Goal: Task Accomplishment & Management: Manage account settings

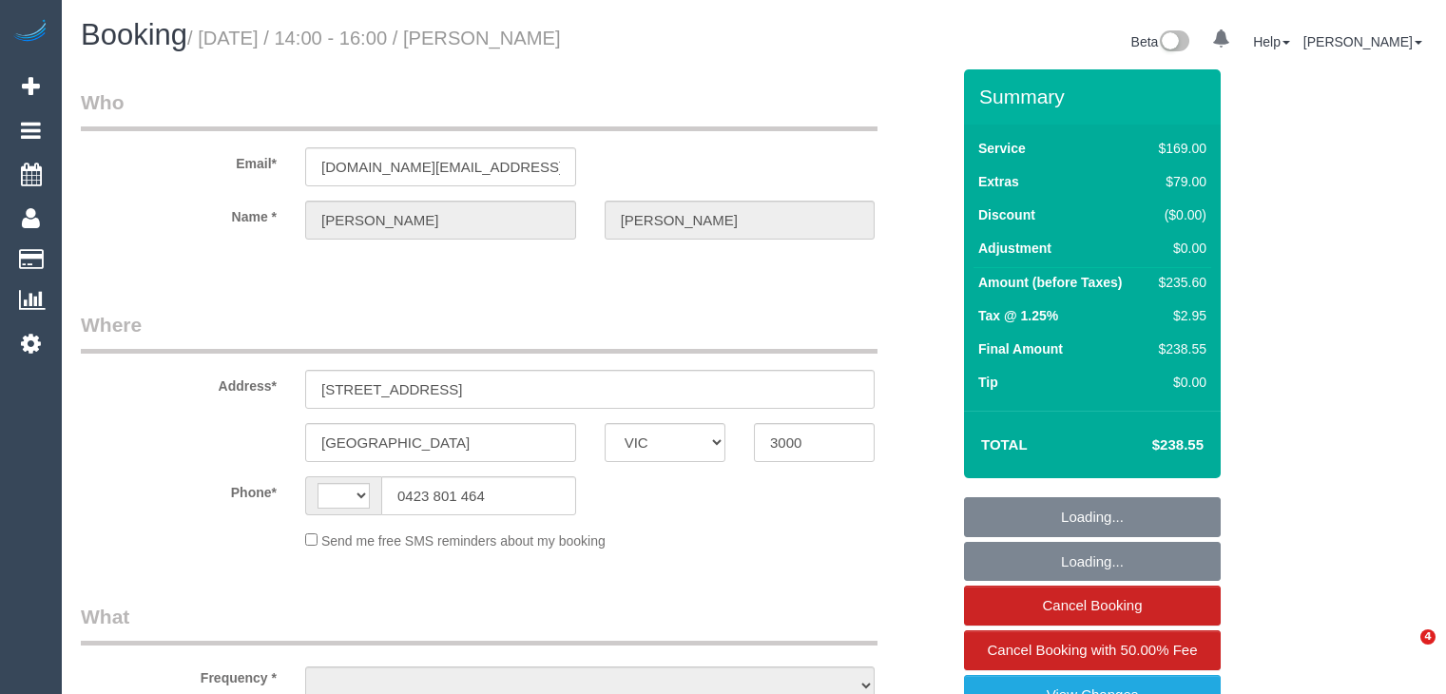
select select "VIC"
select select "string:AU"
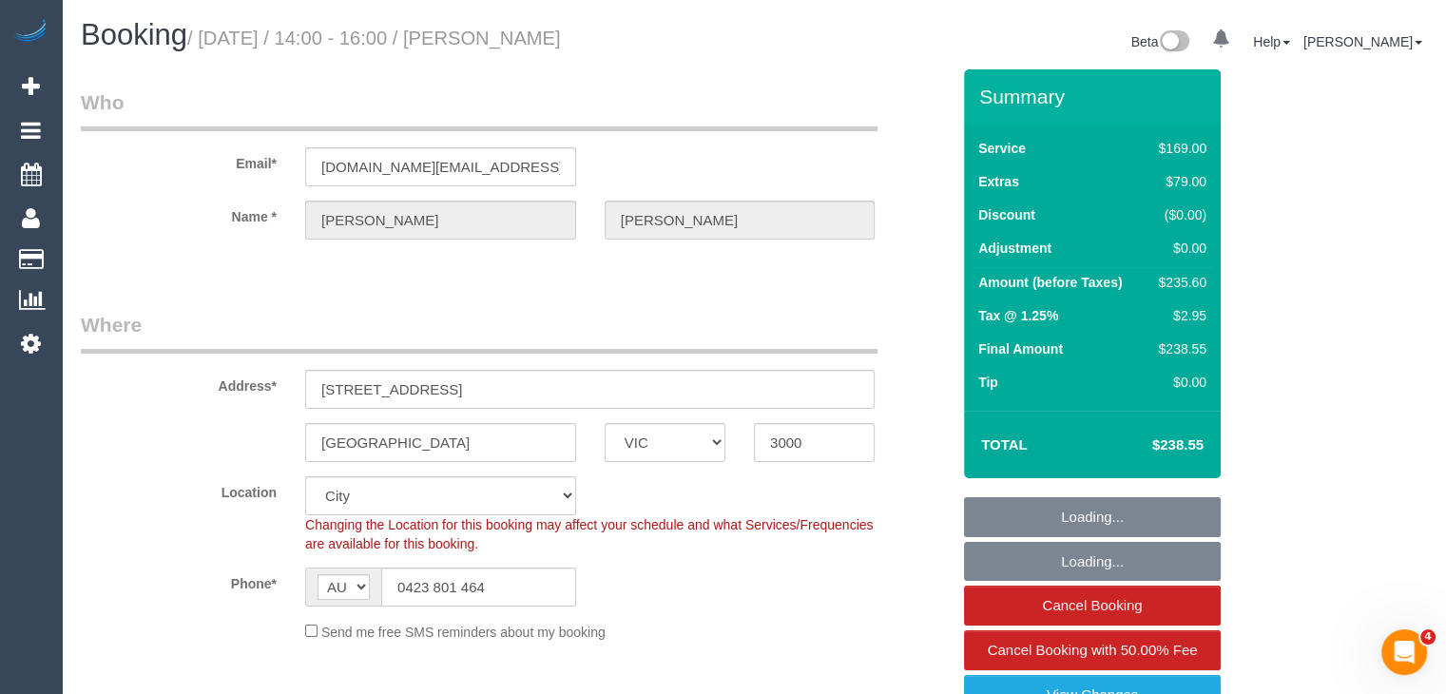
select select "number:28"
select select "number:14"
select select "number:20"
select select "number:24"
select select "number:34"
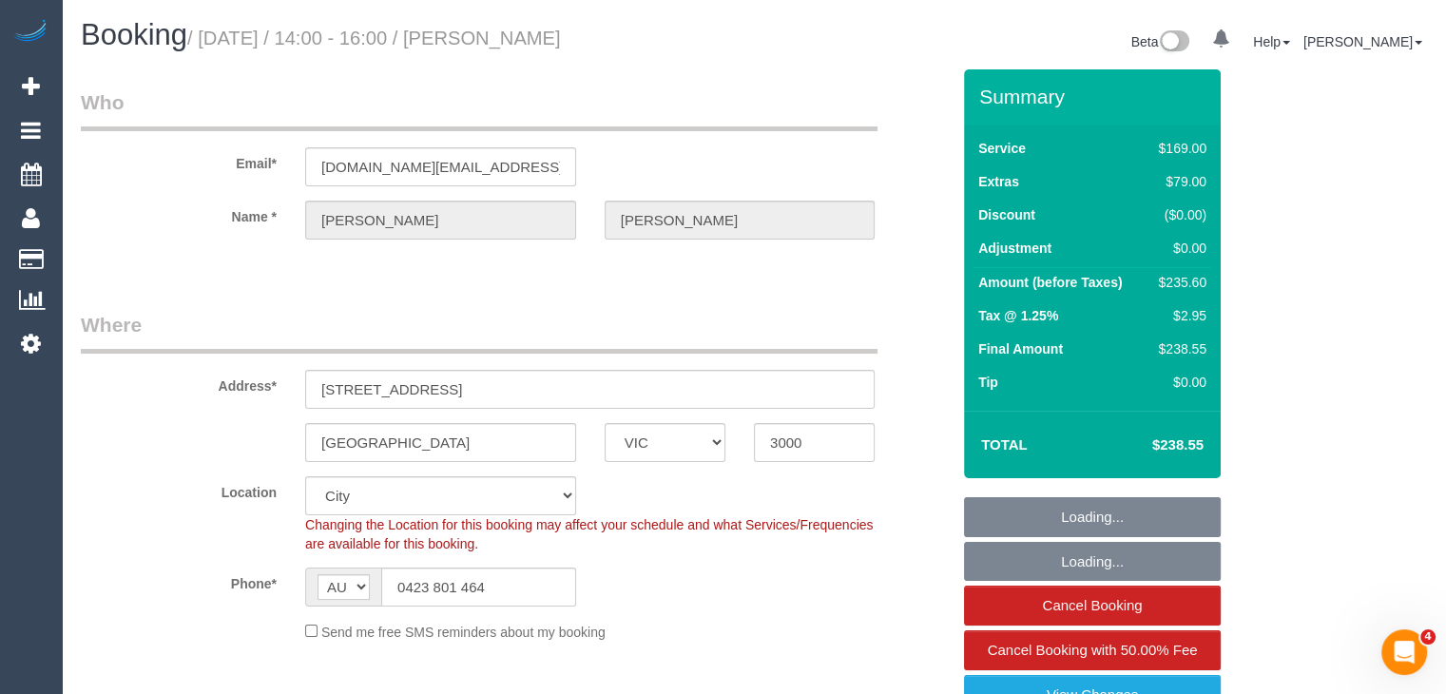
select select "number:26"
select select "object:703"
select select "string:stripe-pm_1QlVLd2GScqysDRVpN2cy1Ds"
select select "spot1"
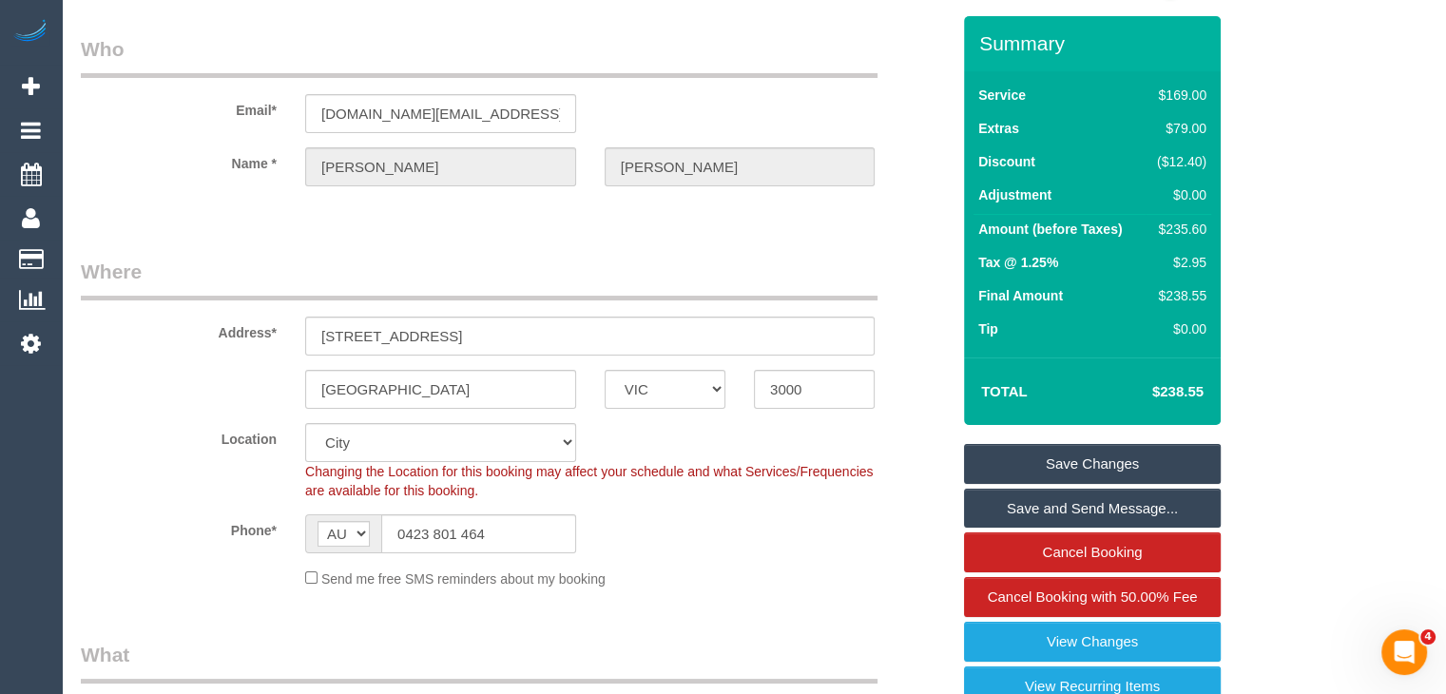
scroll to position [190, 0]
